Goal: Task Accomplishment & Management: Complete application form

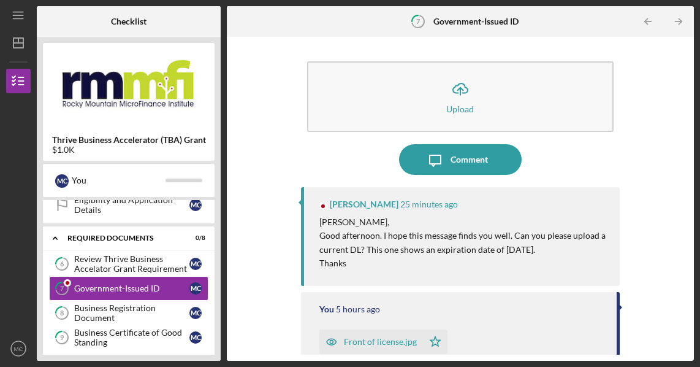
scroll to position [156, 0]
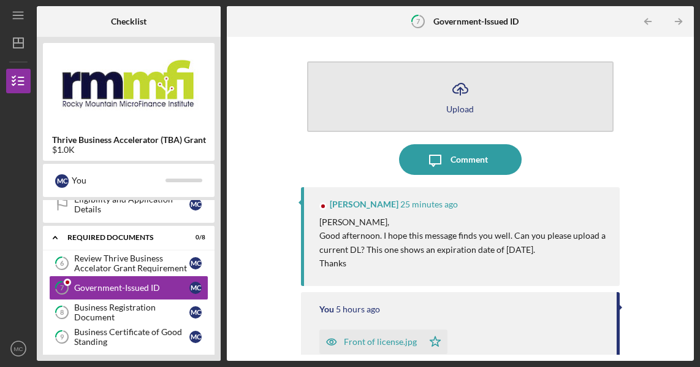
click at [457, 101] on icon "Icon/Upload" at bounding box center [460, 89] width 31 height 31
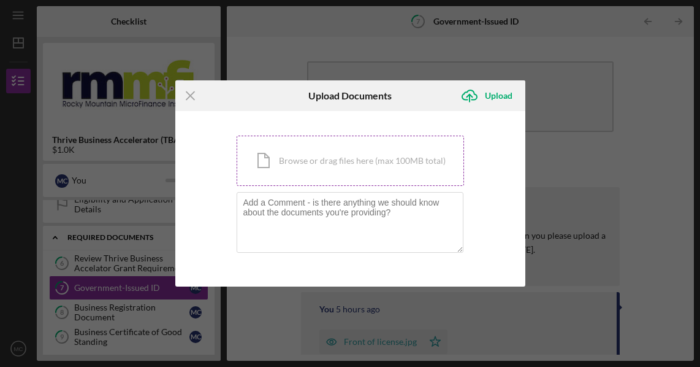
click at [302, 159] on div "Icon/Document Browse or drag files here (max 100MB total) Tap to choose files o…" at bounding box center [350, 160] width 227 height 50
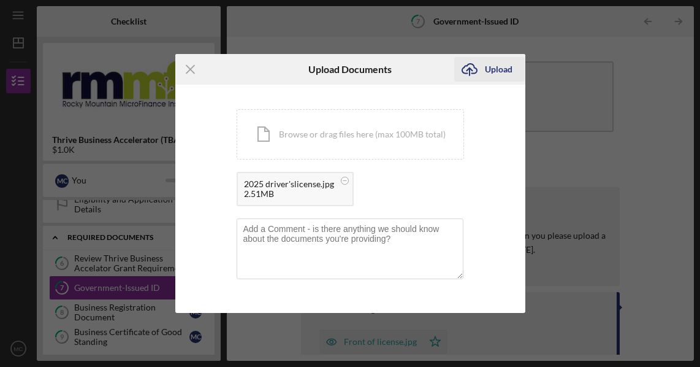
click at [487, 67] on div "Upload" at bounding box center [499, 69] width 28 height 25
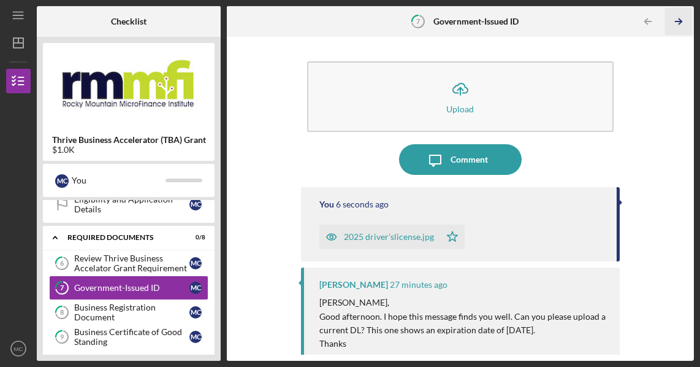
click at [668, 21] on icon "Icon/Table Pagination Arrow" at bounding box center [679, 22] width 28 height 28
